Goal: Find specific page/section: Find specific page/section

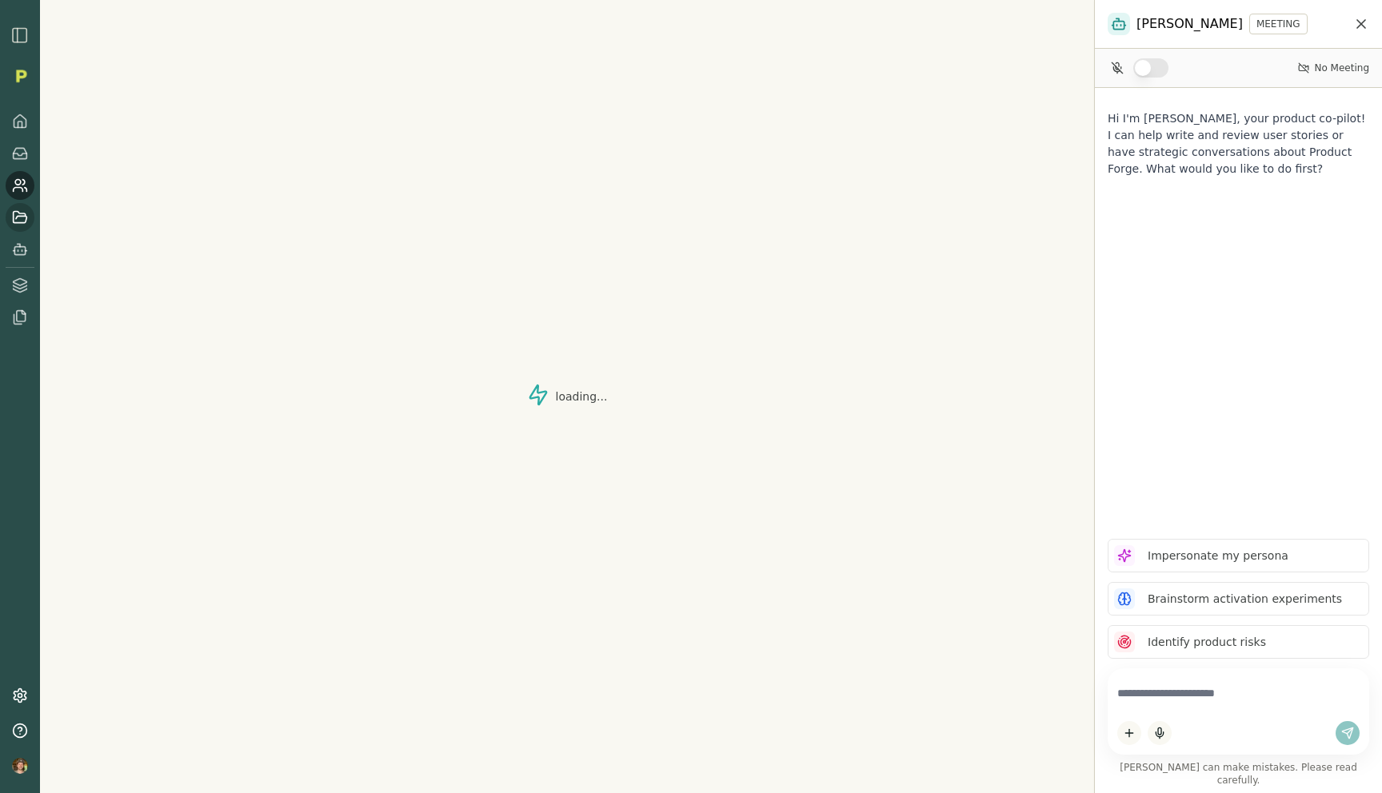
click at [14, 221] on icon at bounding box center [21, 216] width 14 height 11
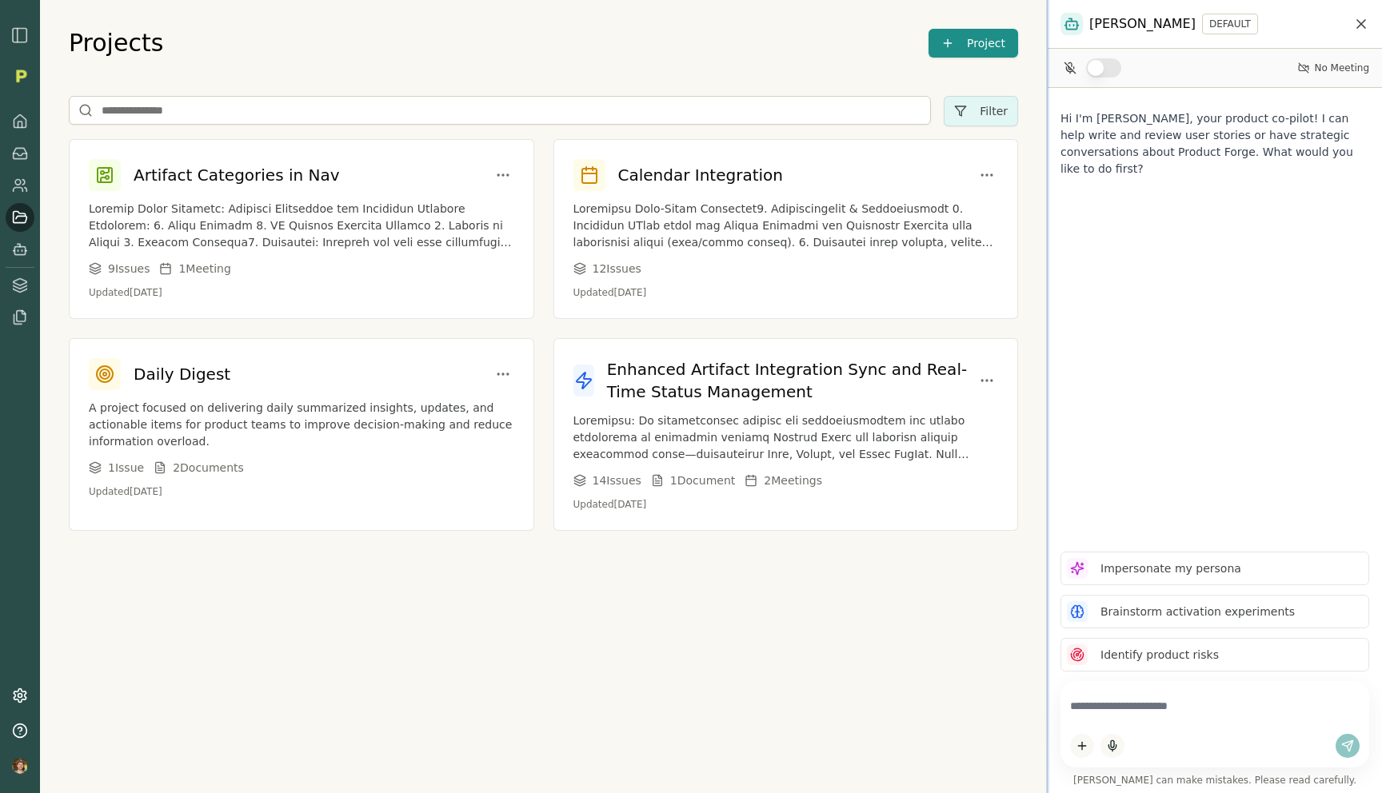
drag, startPoint x: 1094, startPoint y: 288, endPoint x: 1028, endPoint y: 291, distance: 65.7
click at [1046, 291] on div at bounding box center [1047, 396] width 3 height 793
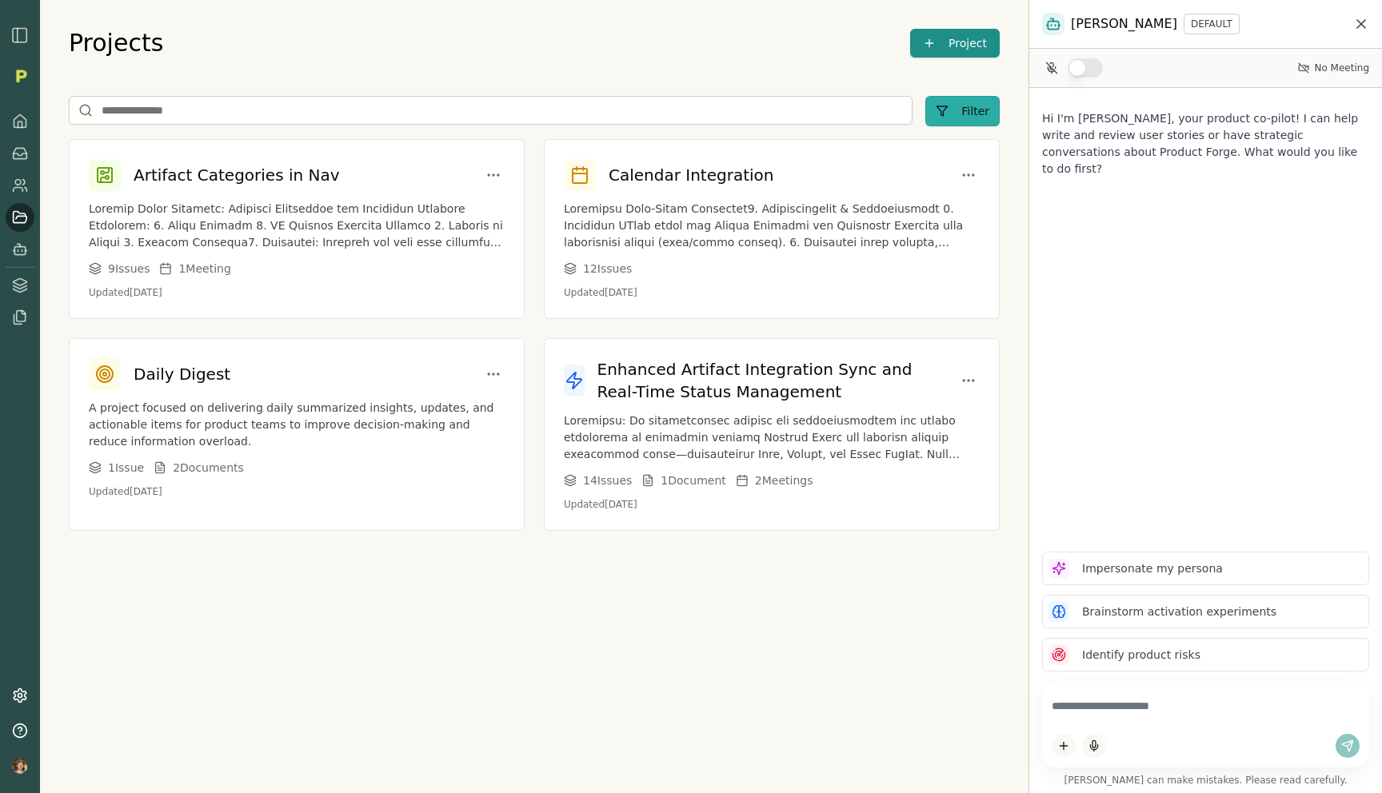
click at [959, 122] on button "Filter" at bounding box center [962, 111] width 74 height 30
click at [776, 73] on div "Projects Project Filter Artifact Categories in Nav 9 Issue s 1 Meeting Updated …" at bounding box center [534, 280] width 989 height 560
click at [22, 271] on link at bounding box center [20, 285] width 29 height 29
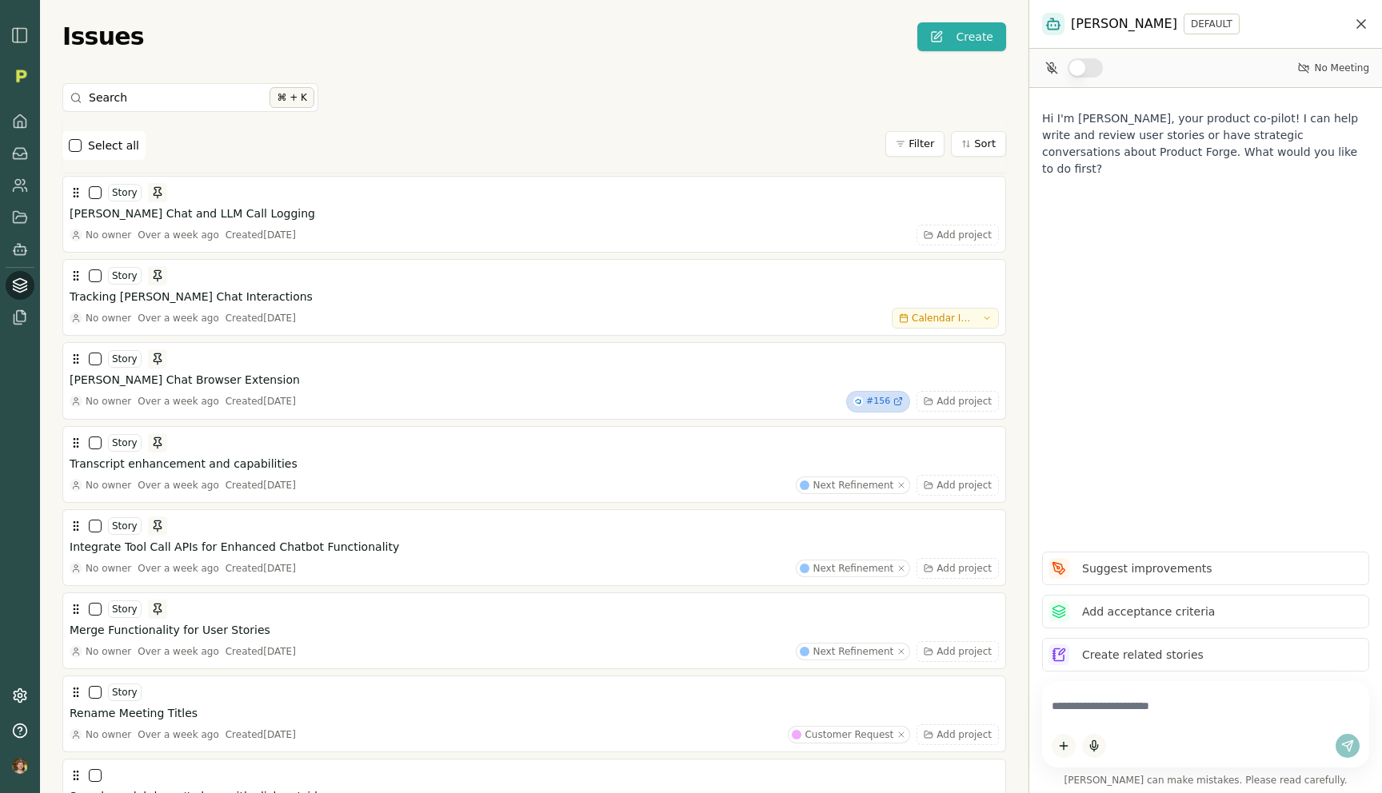
click at [745, 42] on div "Issues Create" at bounding box center [534, 36] width 944 height 29
